Goal: Entertainment & Leisure: Browse casually

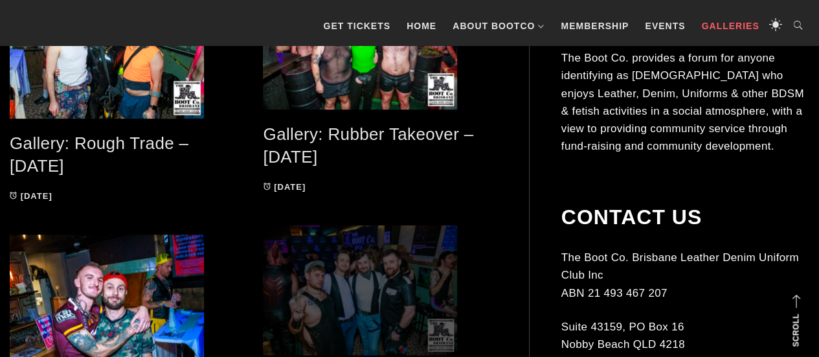
scroll to position [266, 0]
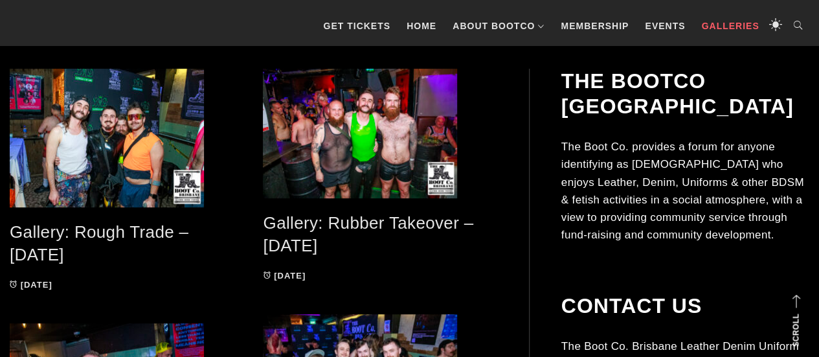
click at [58, 238] on link "Gallery: Rough Trade – [DATE]" at bounding box center [99, 243] width 179 height 42
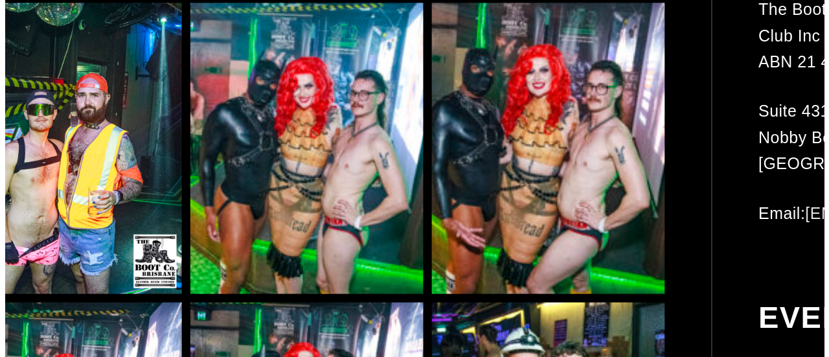
scroll to position [7968, 0]
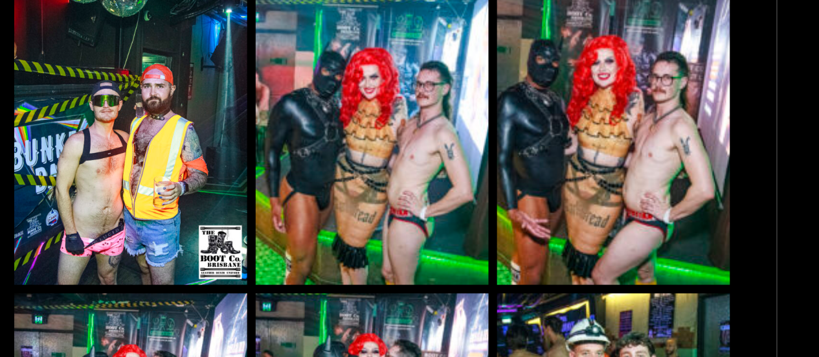
click at [291, 170] on img at bounding box center [253, 153] width 159 height 199
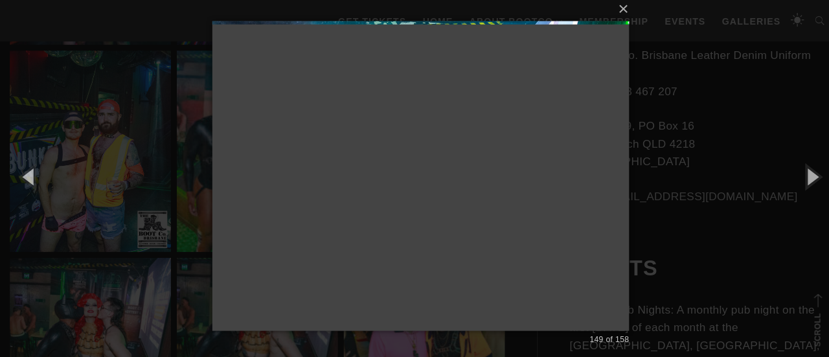
scroll to position [7966, 0]
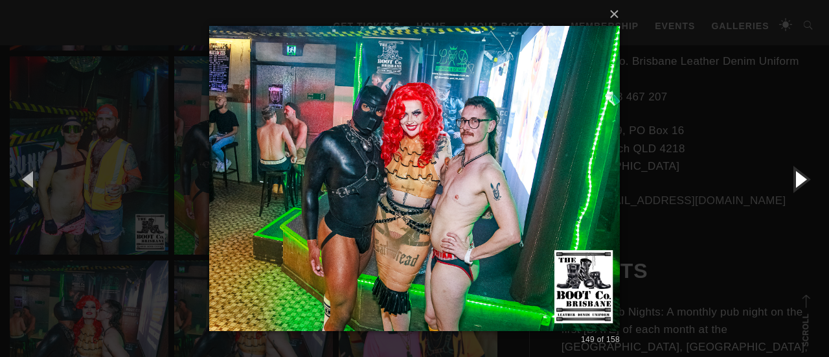
click at [807, 181] on button "button" at bounding box center [799, 178] width 58 height 71
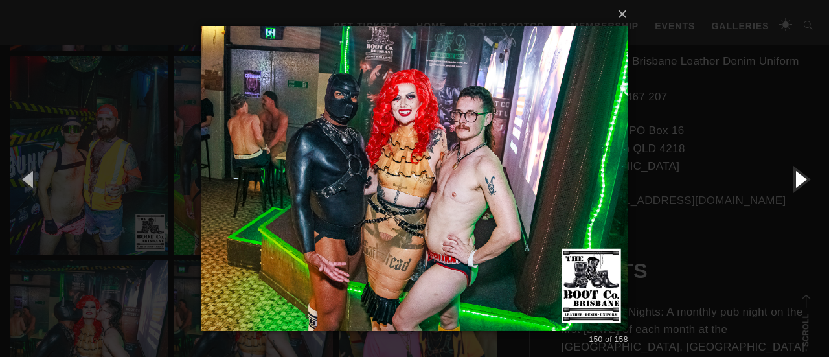
click at [807, 181] on button "button" at bounding box center [799, 178] width 58 height 71
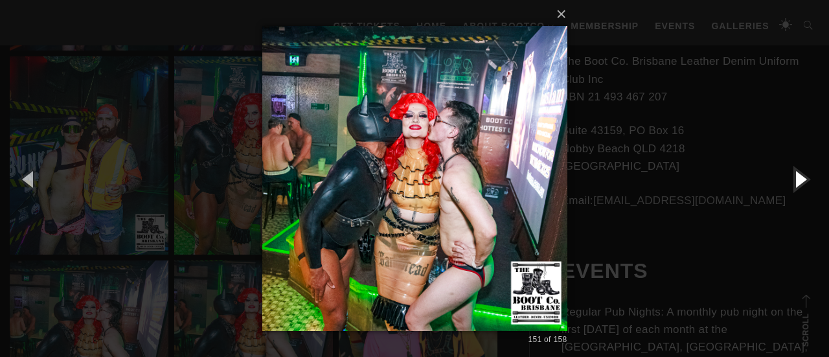
click at [807, 181] on button "button" at bounding box center [799, 178] width 58 height 71
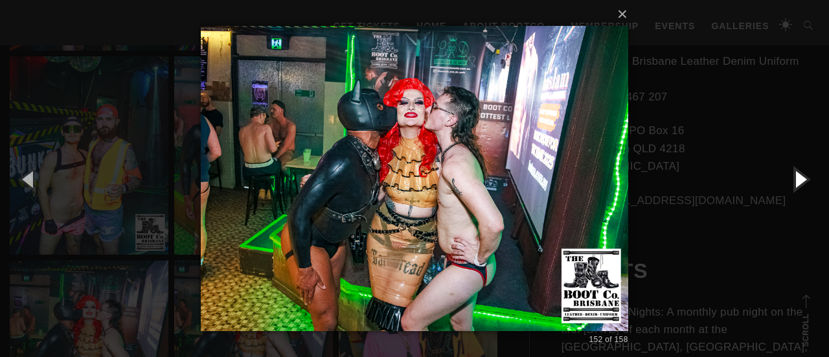
click at [807, 181] on button "button" at bounding box center [799, 178] width 58 height 71
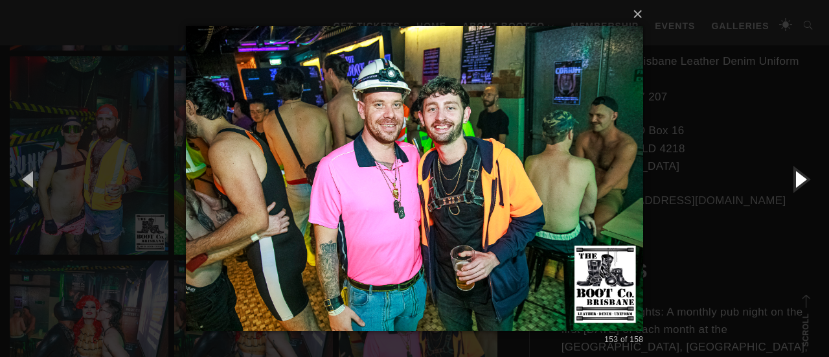
click at [807, 181] on button "button" at bounding box center [799, 178] width 58 height 71
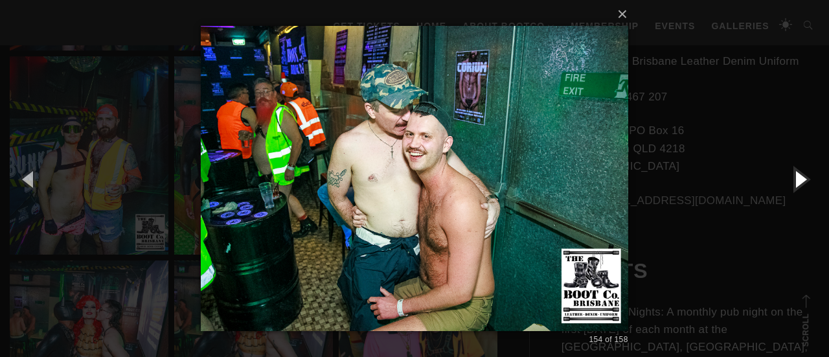
click at [807, 181] on button "button" at bounding box center [799, 178] width 58 height 71
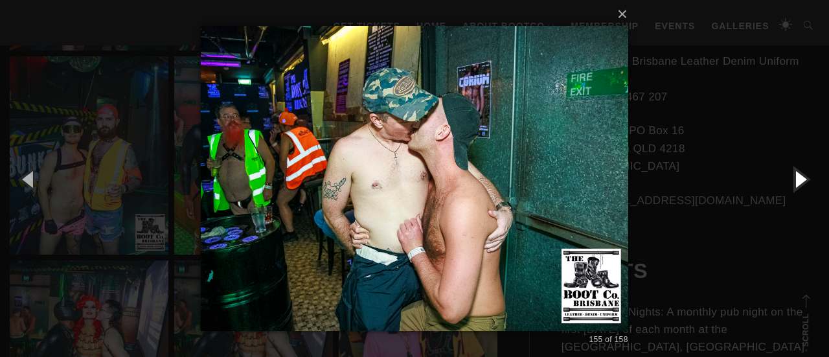
click at [807, 181] on button "button" at bounding box center [799, 178] width 58 height 71
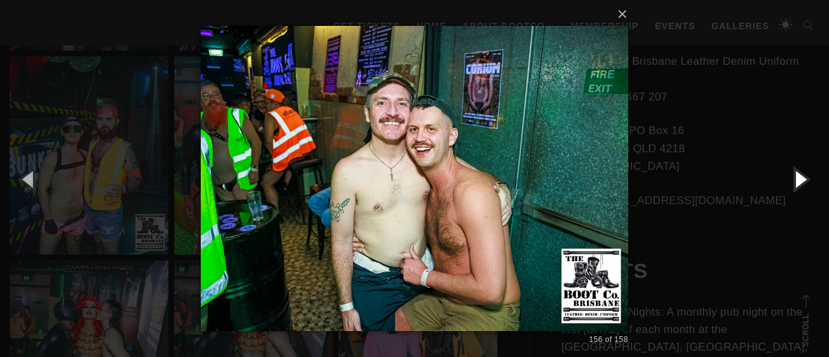
click at [807, 181] on button "button" at bounding box center [799, 178] width 58 height 71
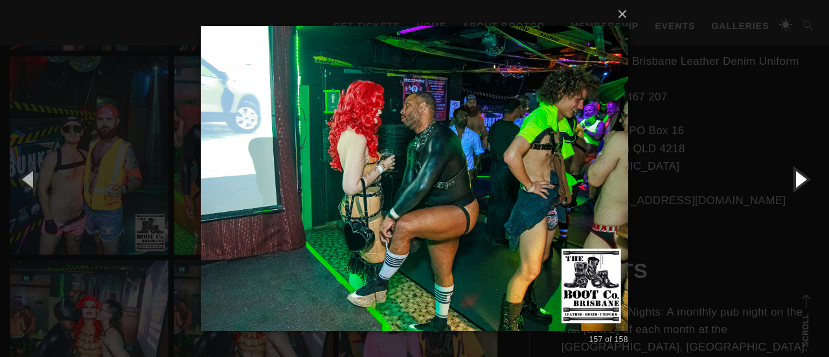
click at [807, 181] on button "button" at bounding box center [799, 178] width 58 height 71
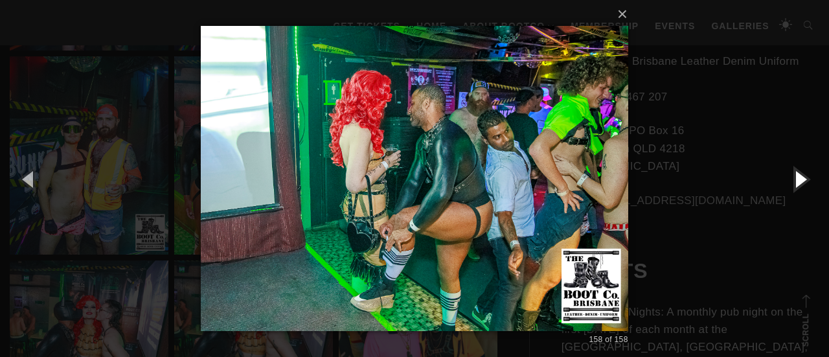
click at [807, 181] on button "button" at bounding box center [799, 178] width 58 height 71
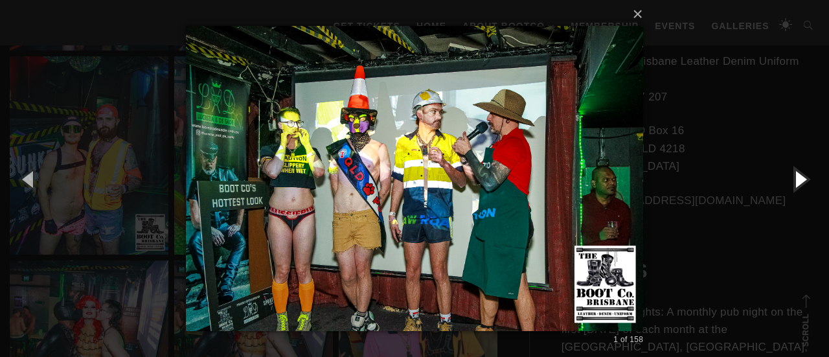
click at [807, 181] on button "button" at bounding box center [799, 178] width 58 height 71
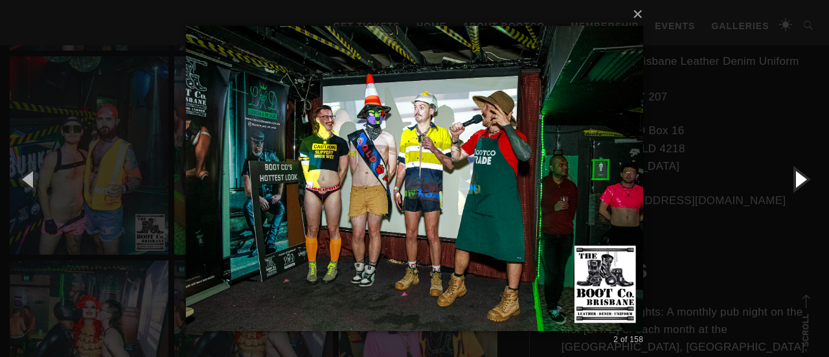
click at [805, 183] on button "button" at bounding box center [799, 178] width 58 height 71
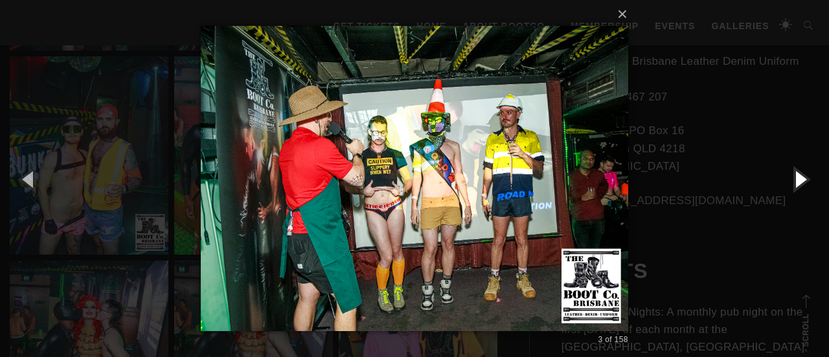
click at [805, 183] on button "button" at bounding box center [799, 178] width 58 height 71
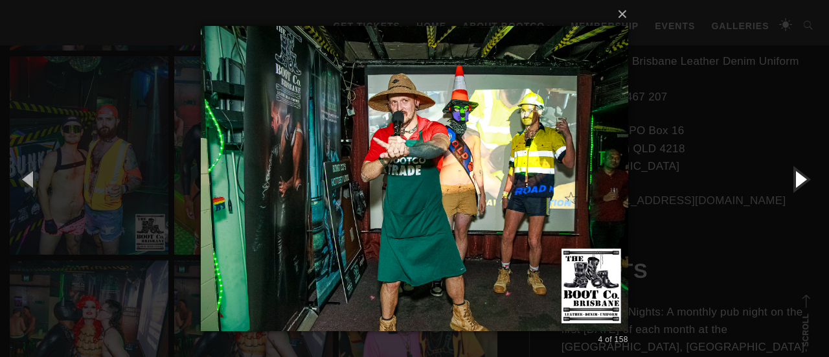
click at [805, 183] on button "button" at bounding box center [799, 178] width 58 height 71
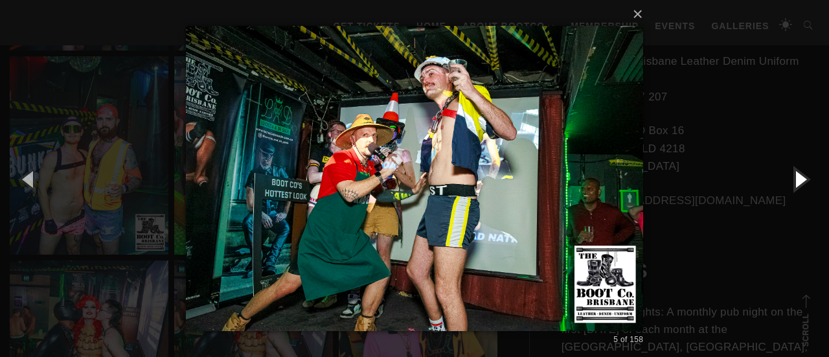
click at [805, 183] on button "button" at bounding box center [799, 178] width 58 height 71
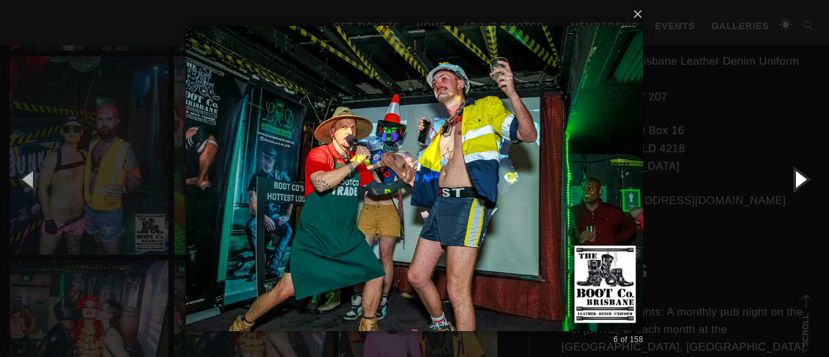
click at [805, 183] on button "button" at bounding box center [799, 178] width 58 height 71
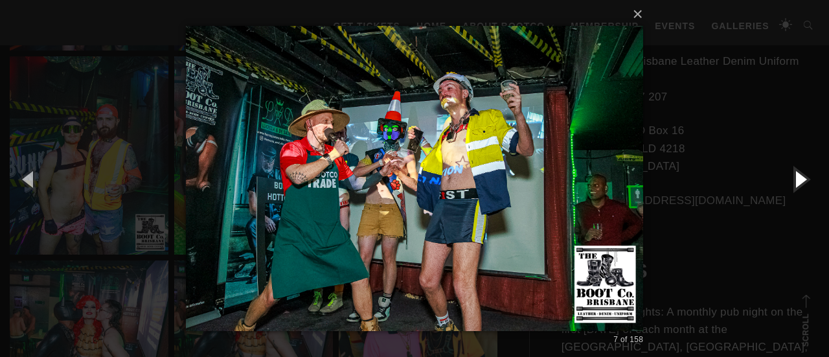
click at [805, 183] on button "button" at bounding box center [799, 178] width 58 height 71
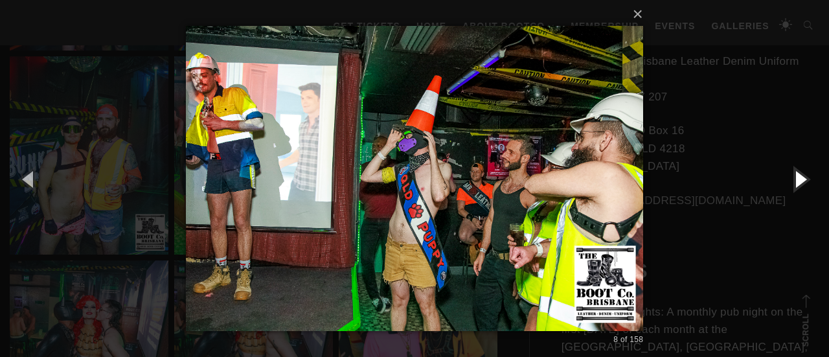
click at [805, 183] on button "button" at bounding box center [799, 178] width 58 height 71
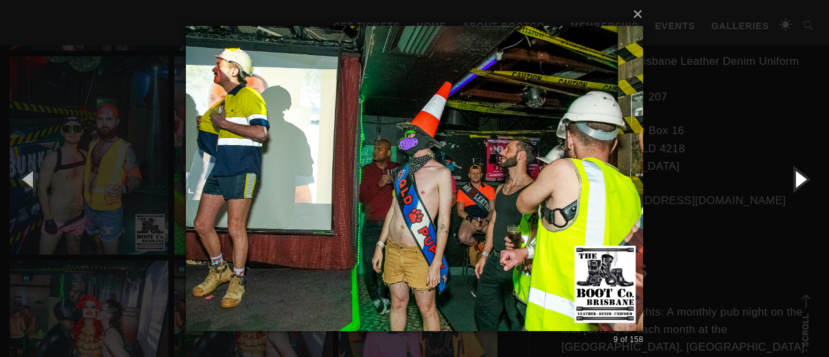
click at [805, 183] on button "button" at bounding box center [799, 178] width 58 height 71
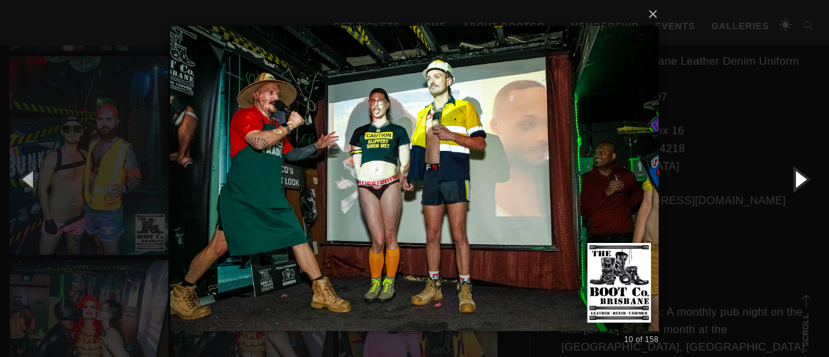
click at [805, 183] on button "button" at bounding box center [799, 178] width 58 height 71
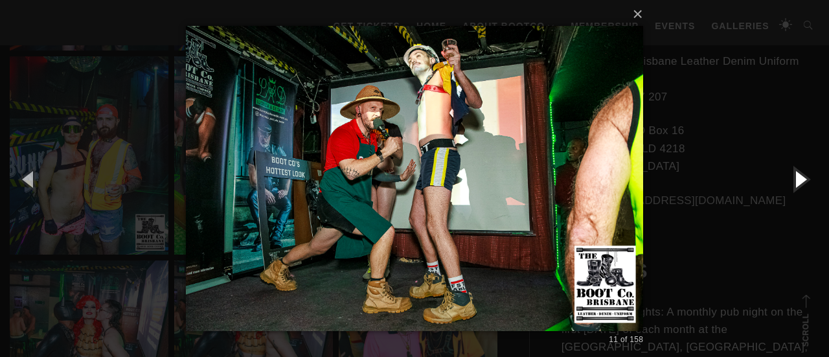
click at [805, 183] on button "button" at bounding box center [799, 178] width 58 height 71
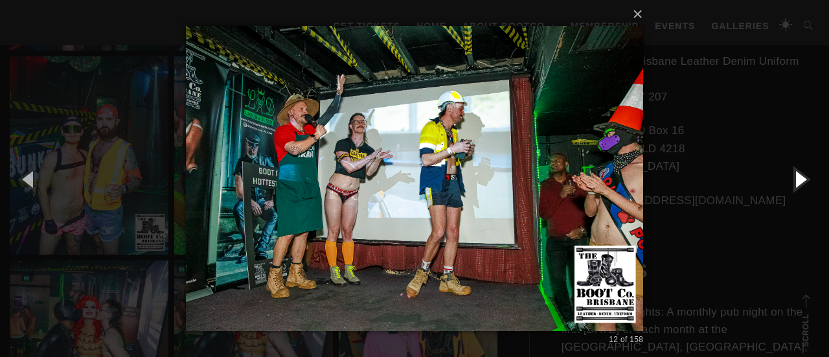
click at [805, 183] on button "button" at bounding box center [799, 178] width 58 height 71
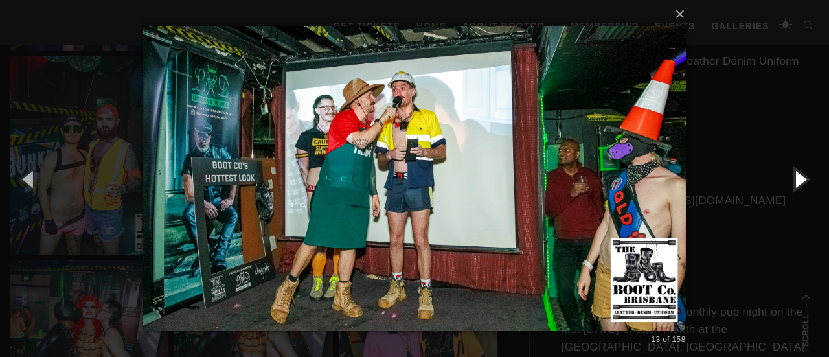
click at [805, 183] on button "button" at bounding box center [799, 178] width 58 height 71
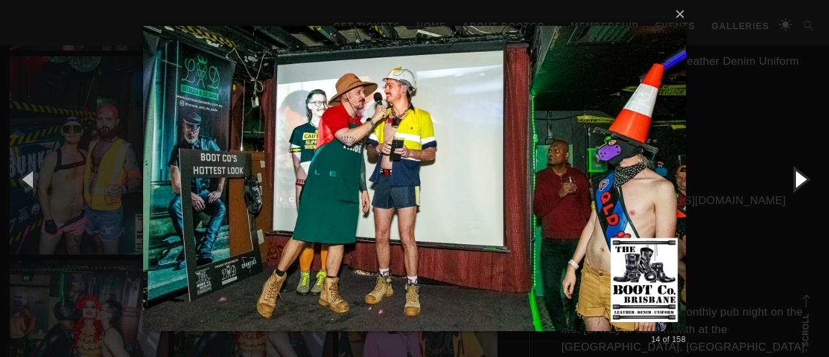
click at [805, 183] on button "button" at bounding box center [799, 178] width 58 height 71
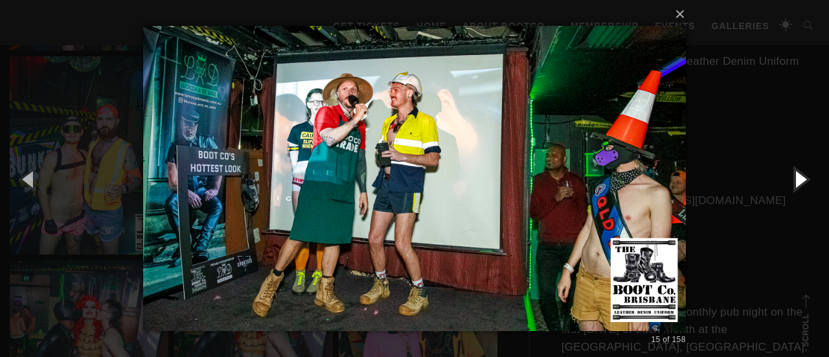
click at [805, 183] on button "button" at bounding box center [799, 178] width 58 height 71
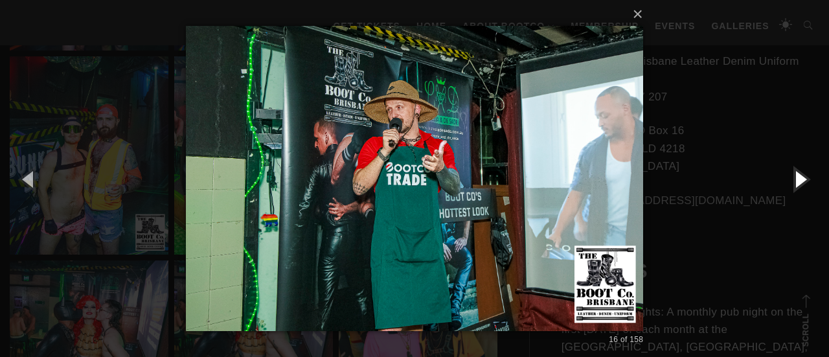
click at [805, 183] on button "button" at bounding box center [799, 178] width 58 height 71
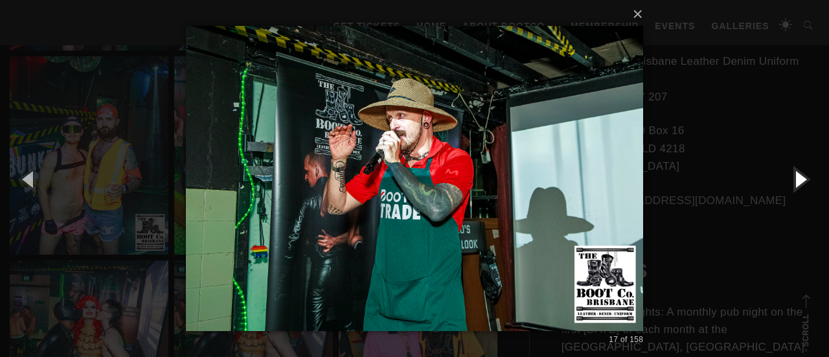
click at [805, 183] on button "button" at bounding box center [799, 178] width 58 height 71
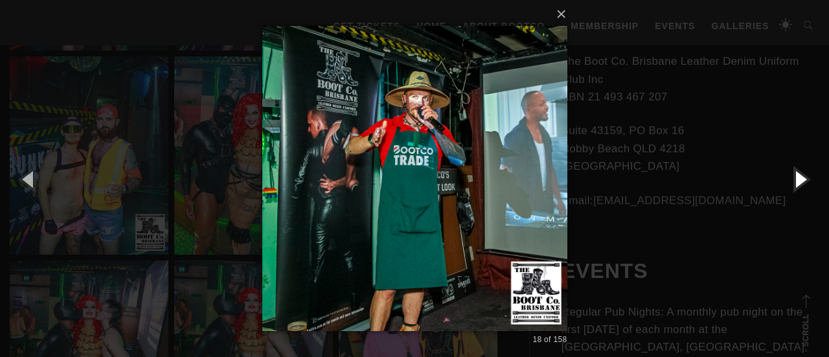
click at [805, 183] on button "button" at bounding box center [799, 178] width 58 height 71
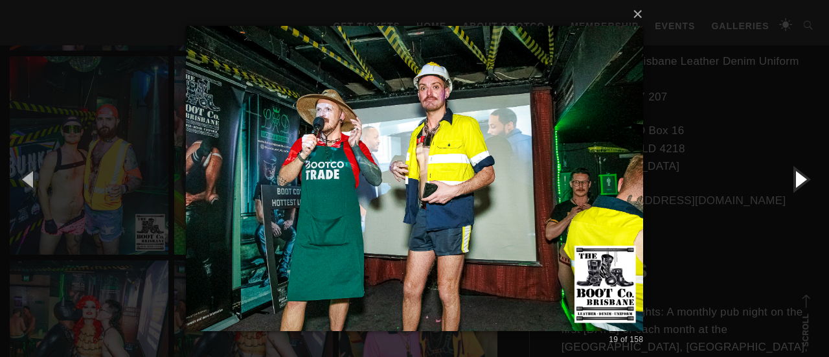
click at [805, 183] on button "button" at bounding box center [799, 178] width 58 height 71
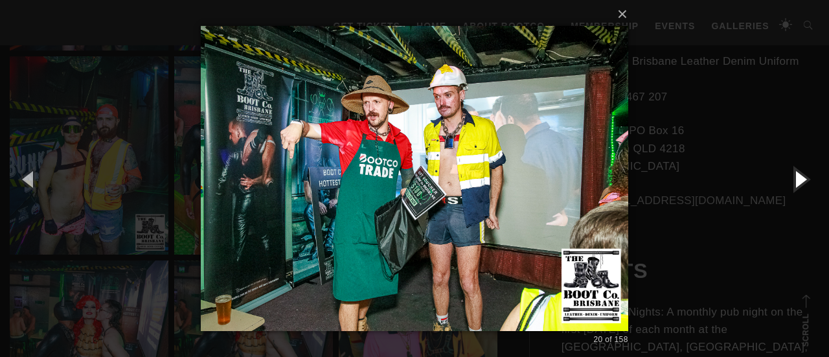
click at [805, 183] on button "button" at bounding box center [799, 178] width 58 height 71
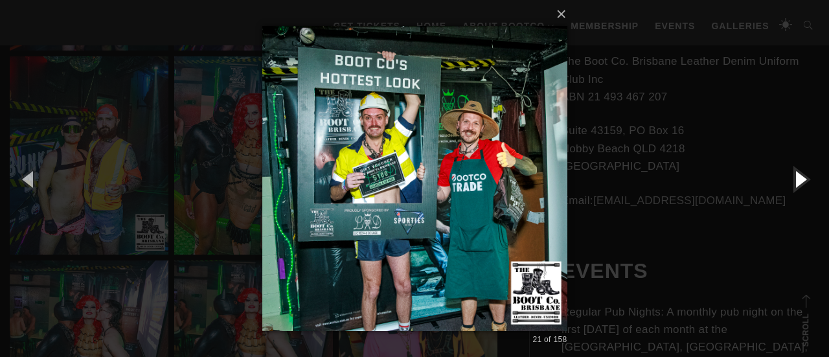
click at [805, 183] on button "button" at bounding box center [799, 178] width 58 height 71
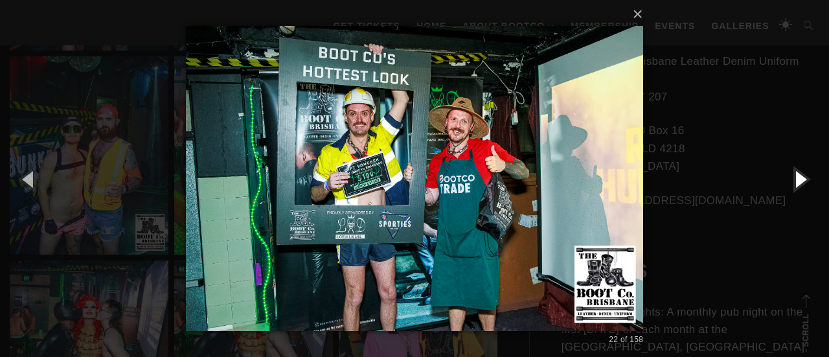
click at [805, 183] on button "button" at bounding box center [799, 178] width 58 height 71
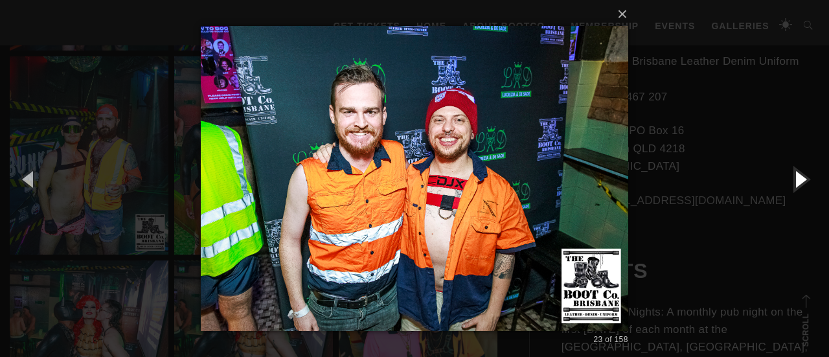
click at [805, 183] on button "button" at bounding box center [799, 178] width 58 height 71
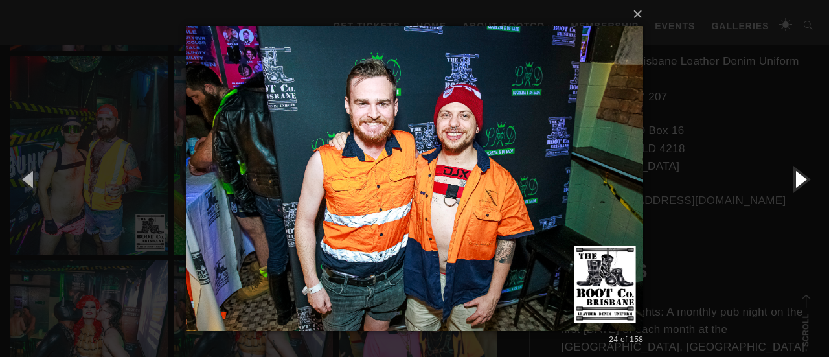
click at [805, 183] on button "button" at bounding box center [799, 178] width 58 height 71
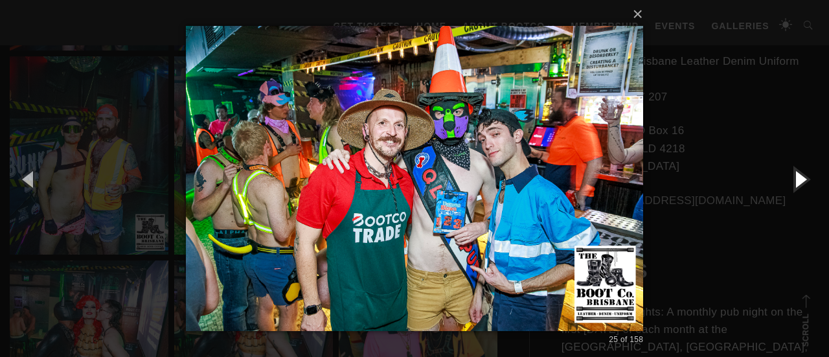
click at [805, 183] on button "button" at bounding box center [799, 178] width 58 height 71
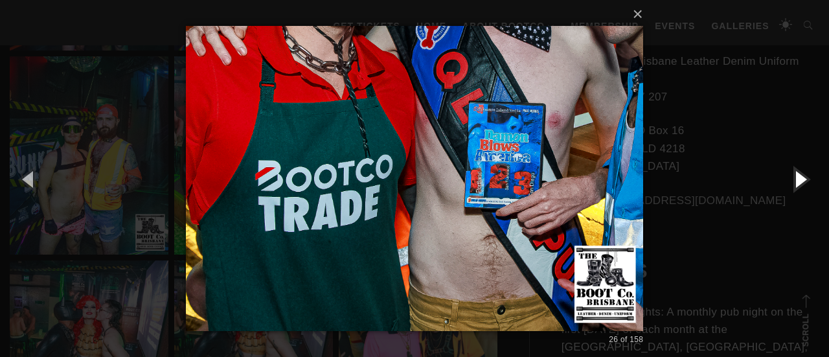
click at [805, 183] on button "button" at bounding box center [799, 178] width 58 height 71
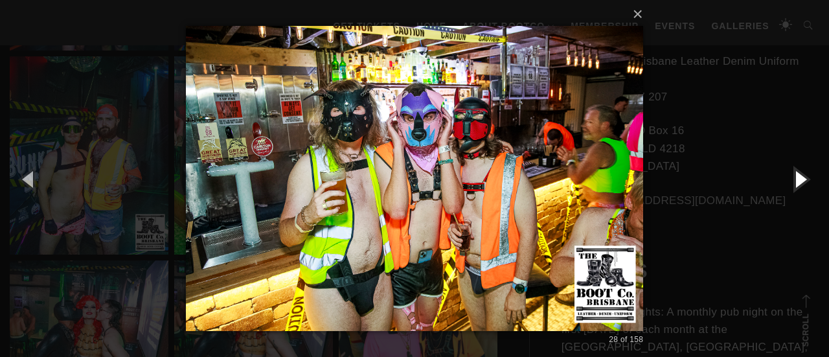
click at [805, 183] on button "button" at bounding box center [799, 178] width 58 height 71
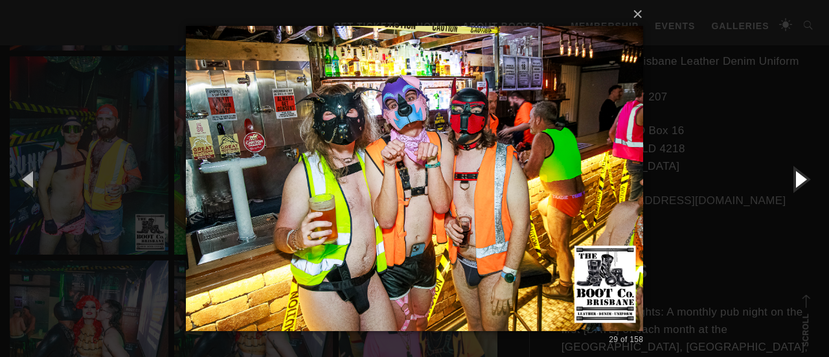
click at [805, 183] on button "button" at bounding box center [799, 178] width 58 height 71
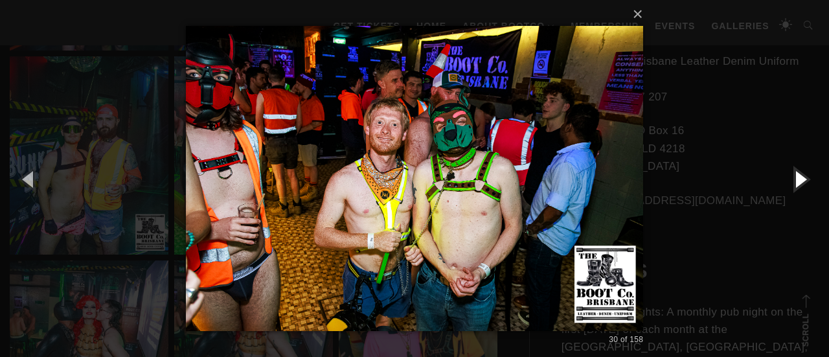
click at [805, 183] on button "button" at bounding box center [799, 178] width 58 height 71
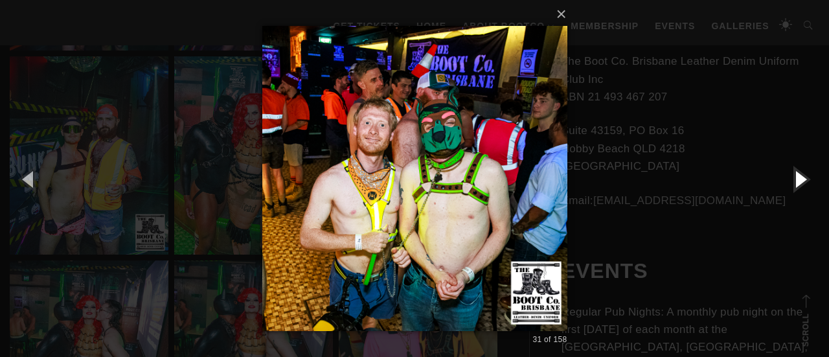
click at [805, 183] on button "button" at bounding box center [799, 178] width 58 height 71
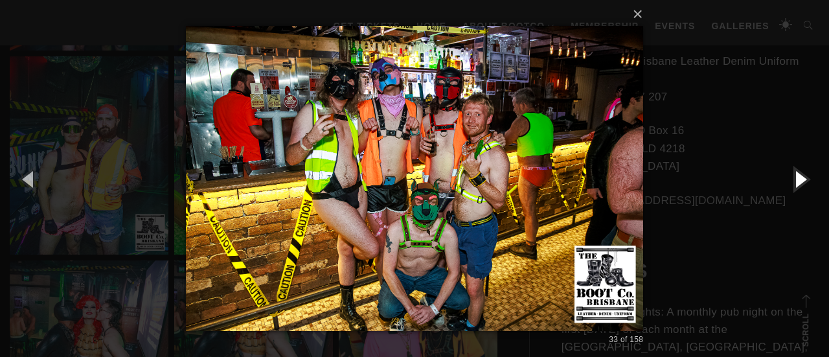
click at [805, 183] on button "button" at bounding box center [799, 178] width 58 height 71
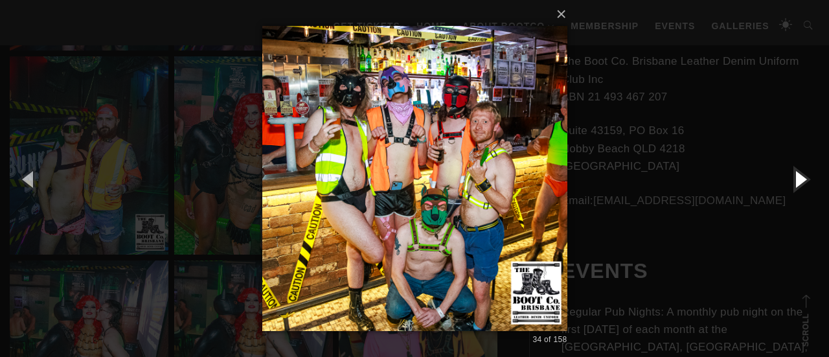
click at [805, 183] on button "button" at bounding box center [799, 178] width 58 height 71
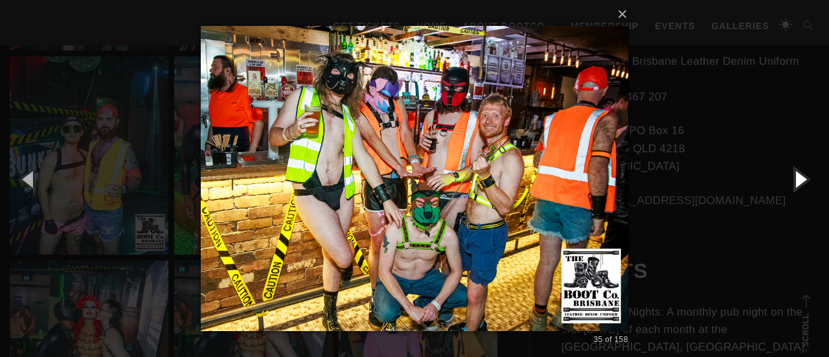
click at [805, 183] on button "button" at bounding box center [799, 178] width 58 height 71
